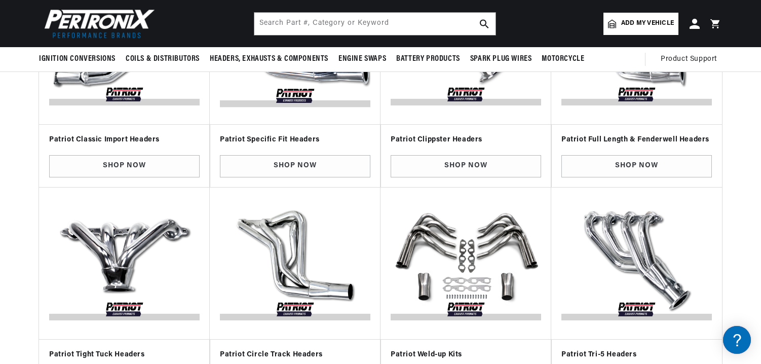
scroll to position [0, 379]
click at [455, 162] on link "Shop Now" at bounding box center [466, 166] width 151 height 23
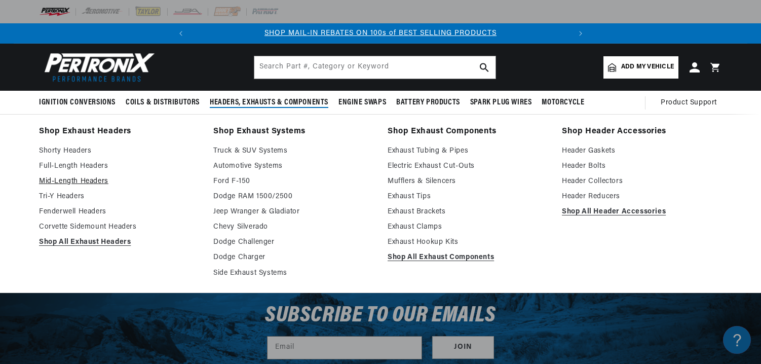
scroll to position [0, 379]
click at [72, 179] on link "Mid-Length Headers" at bounding box center [119, 181] width 160 height 12
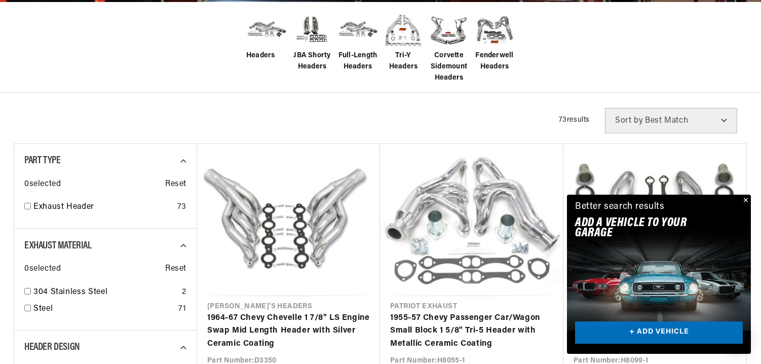
scroll to position [0, 379]
click at [745, 199] on button "Close" at bounding box center [745, 201] width 12 height 12
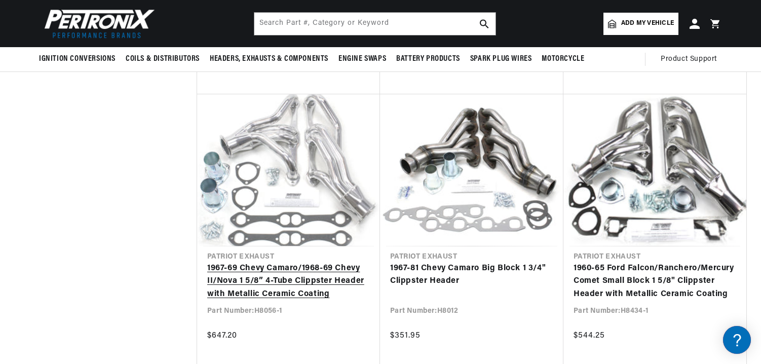
scroll to position [0, 379]
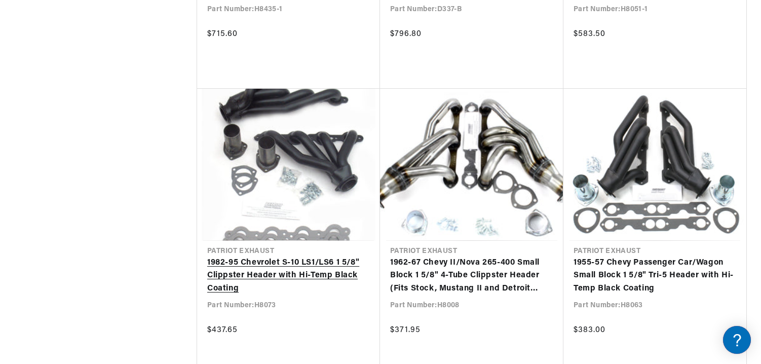
scroll to position [4749, 0]
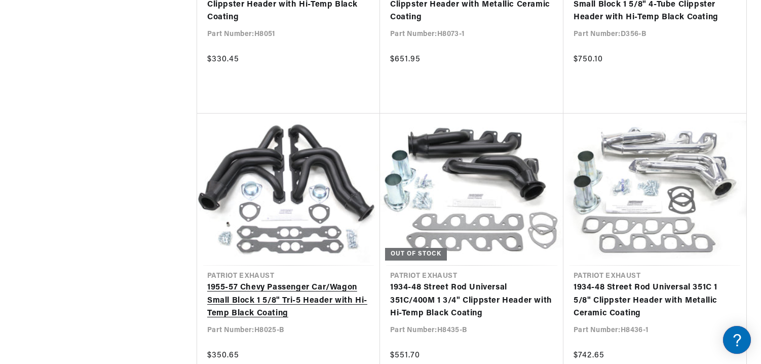
scroll to position [0, 379]
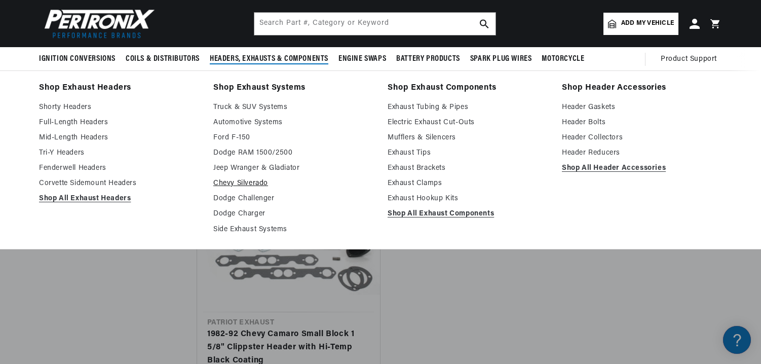
click at [232, 181] on link "Chevy Silverado" at bounding box center [293, 183] width 160 height 12
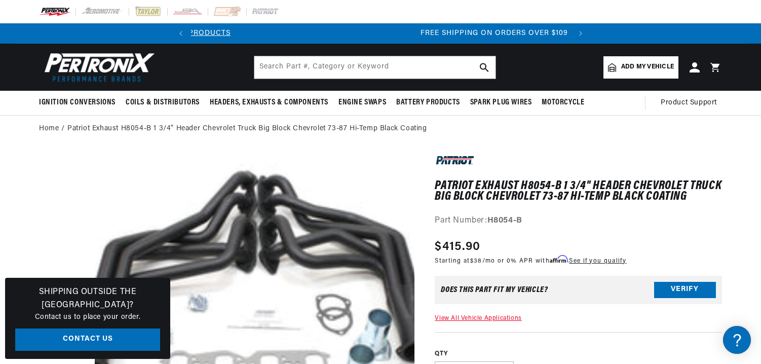
scroll to position [32, 0]
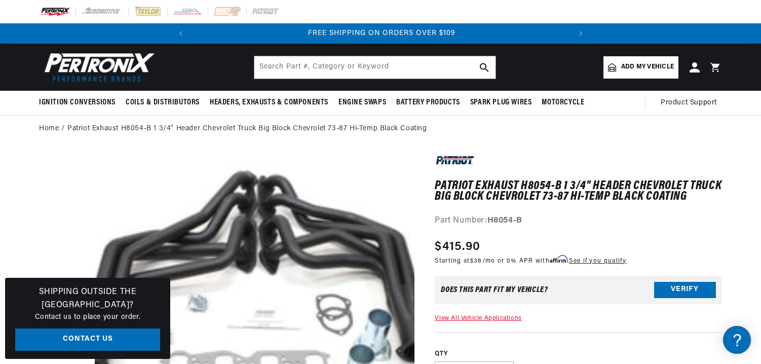
click at [633, 67] on span "Add my vehicle" at bounding box center [647, 67] width 53 height 10
select select "Automotive"
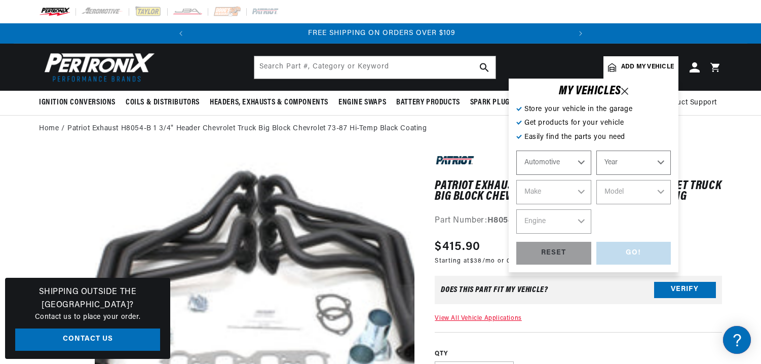
scroll to position [0, 0]
select select "1985"
select select "Chevrolet"
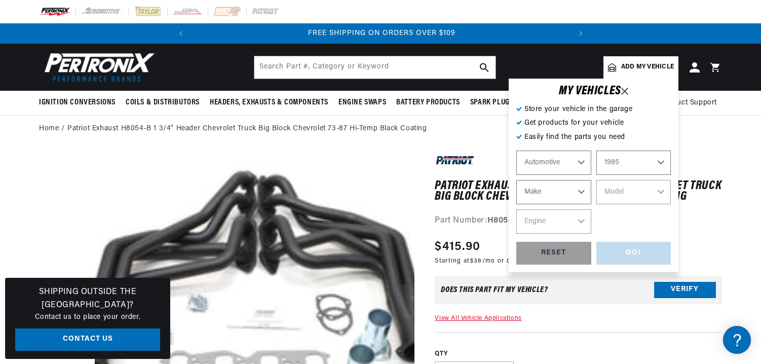
select select "Chevrolet"
select select "C10"
select select "7.4L"
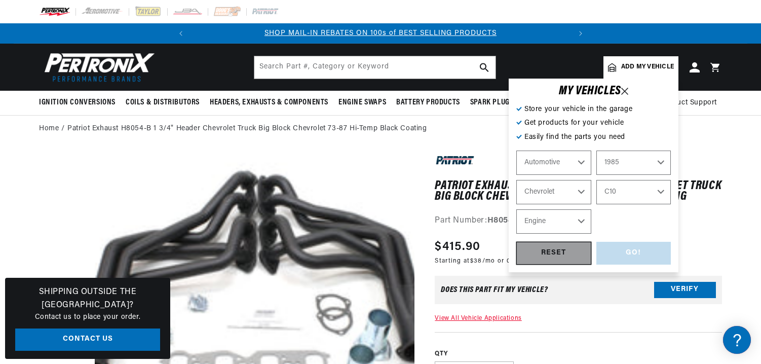
select select "7.4L"
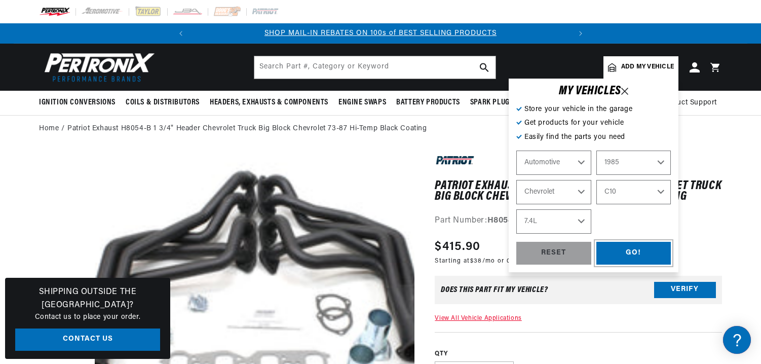
click at [624, 252] on div "GO!" at bounding box center [634, 253] width 75 height 23
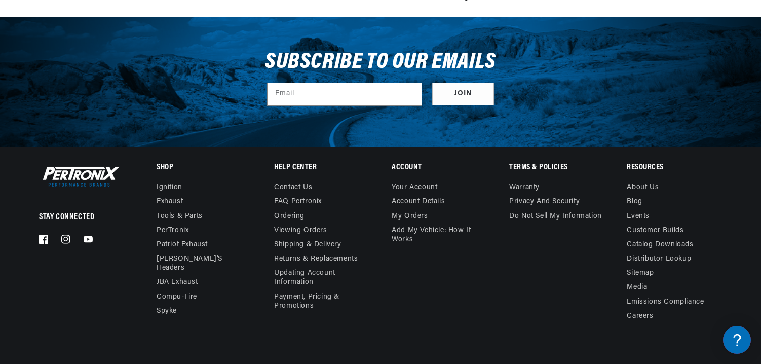
scroll to position [1528, 0]
